Goal: Task Accomplishment & Management: Manage account settings

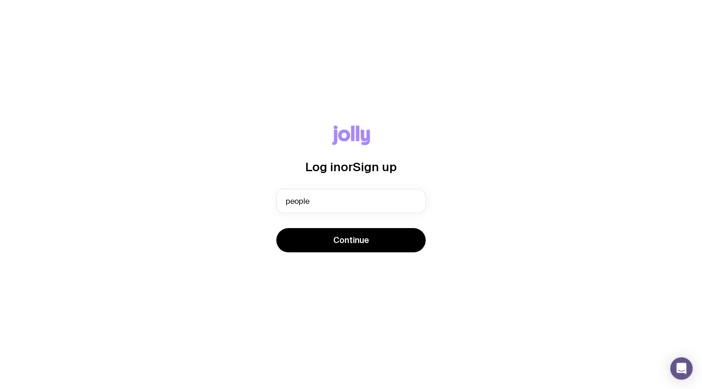
type input "[EMAIL_ADDRESS][DOMAIN_NAME]"
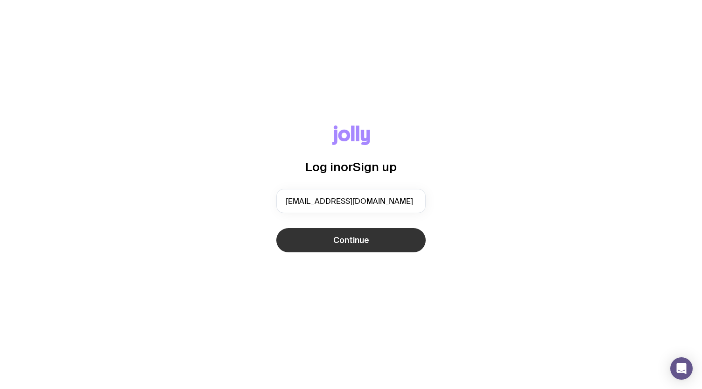
click at [370, 236] on button "Continue" at bounding box center [350, 240] width 149 height 24
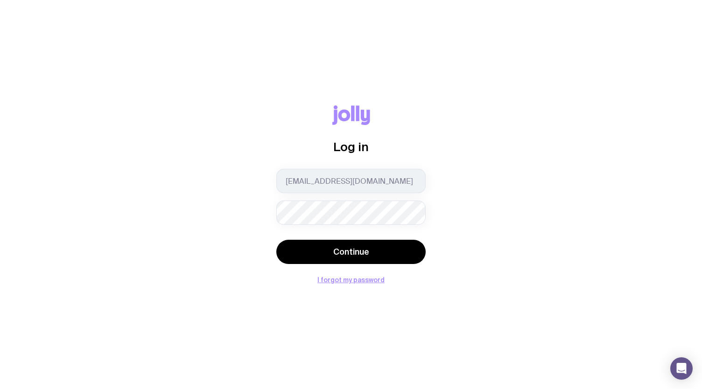
click at [276, 240] on button "Continue" at bounding box center [350, 252] width 149 height 24
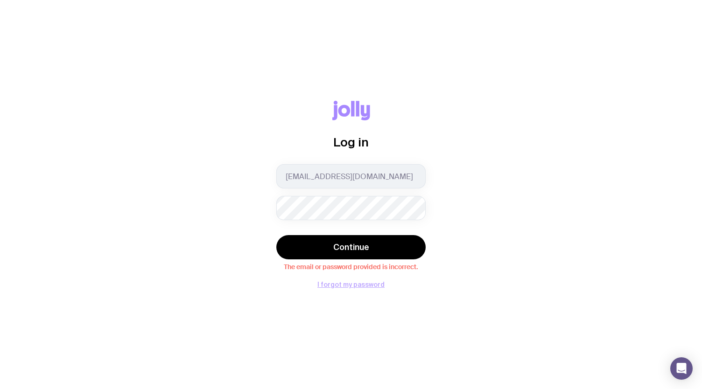
click at [369, 282] on button "I forgot my password" at bounding box center [350, 284] width 67 height 7
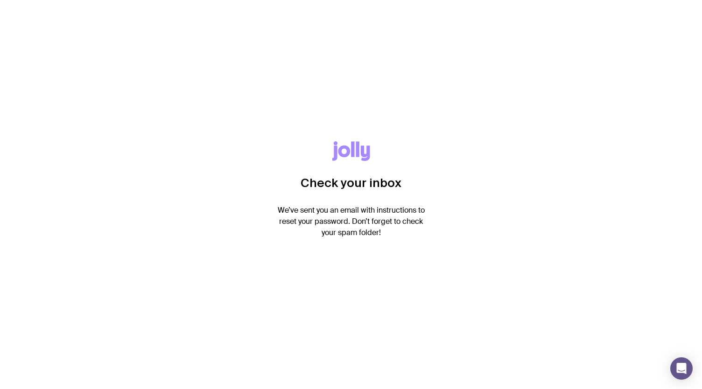
click at [359, 231] on p "We’ve sent you an email with instructions to reset your password. Don’t forget …" at bounding box center [350, 222] width 149 height 34
click at [514, 178] on div "Check your inbox We’ve sent you an email with instructions to reset your passwo…" at bounding box center [350, 194] width 657 height 106
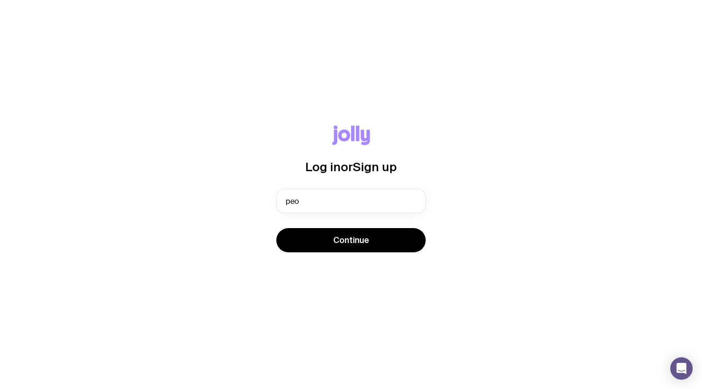
type input "[EMAIL_ADDRESS][DOMAIN_NAME]"
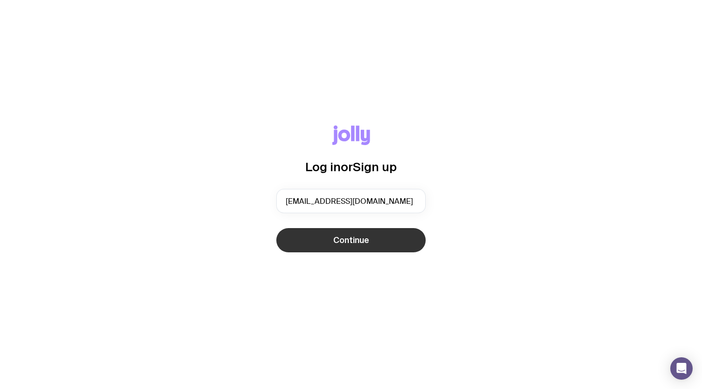
click at [389, 242] on button "Continue" at bounding box center [350, 240] width 149 height 24
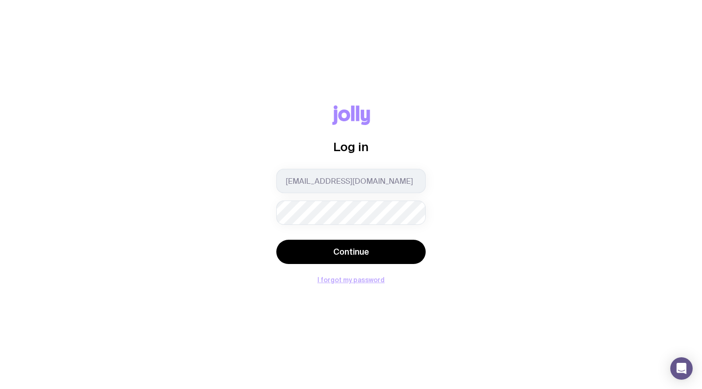
click at [370, 280] on button "I forgot my password" at bounding box center [350, 279] width 67 height 7
